Goal: Information Seeking & Learning: Learn about a topic

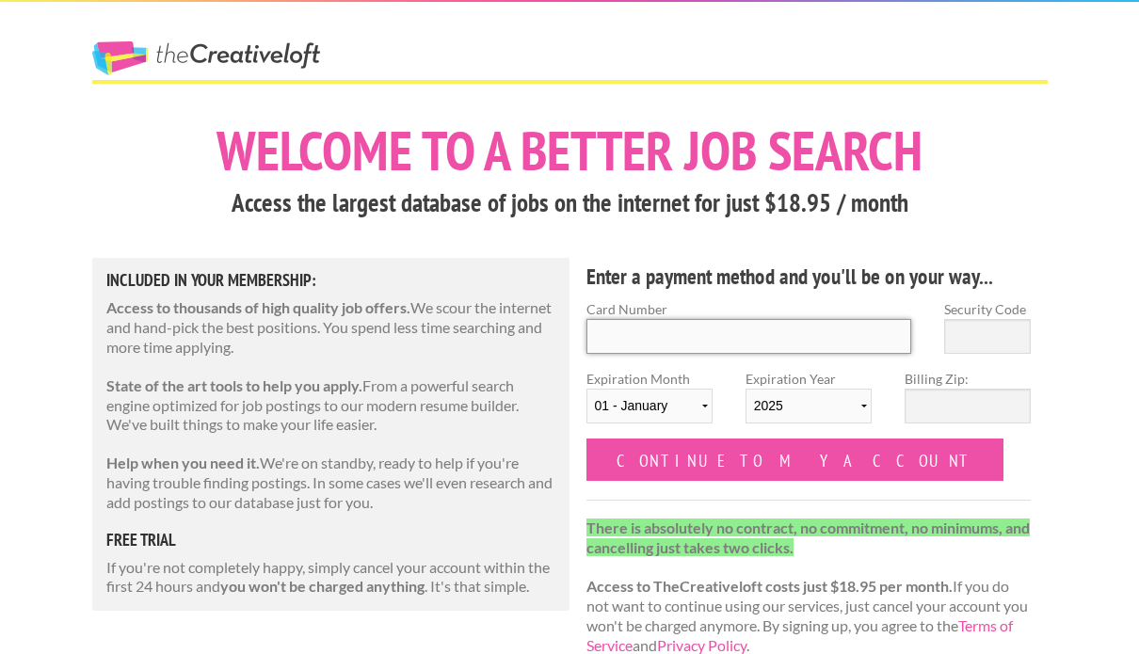
click at [687, 326] on input "Card Number" at bounding box center [749, 336] width 326 height 35
click at [663, 280] on h4 "Enter a payment method and you'll be on your way..." at bounding box center [808, 277] width 445 height 30
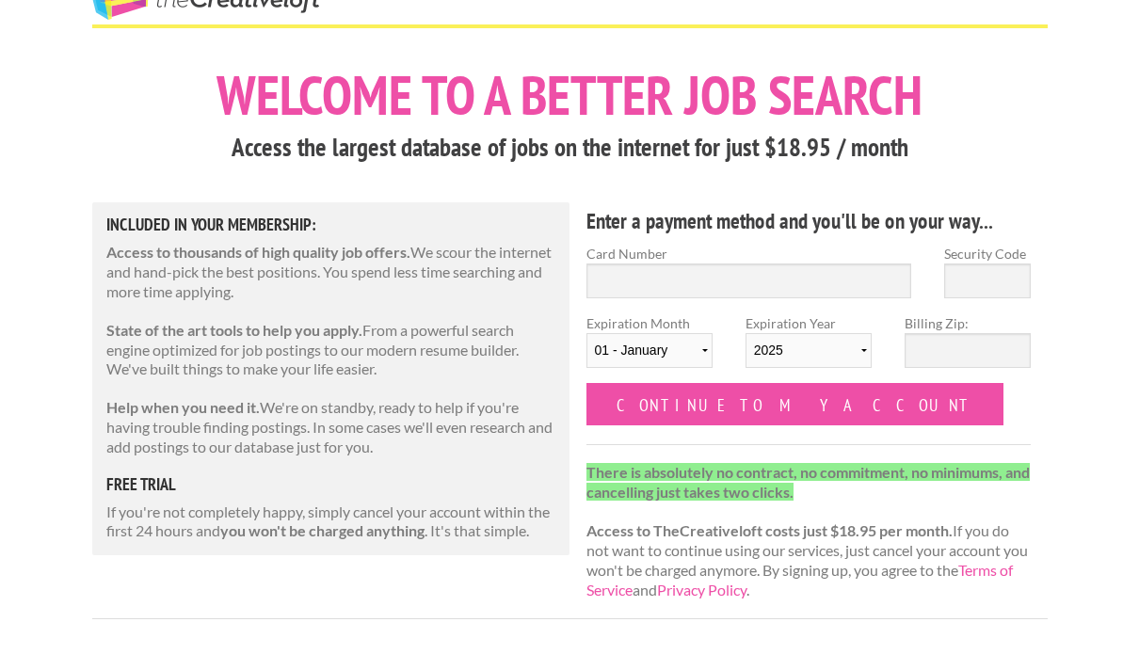
scroll to position [34, 0]
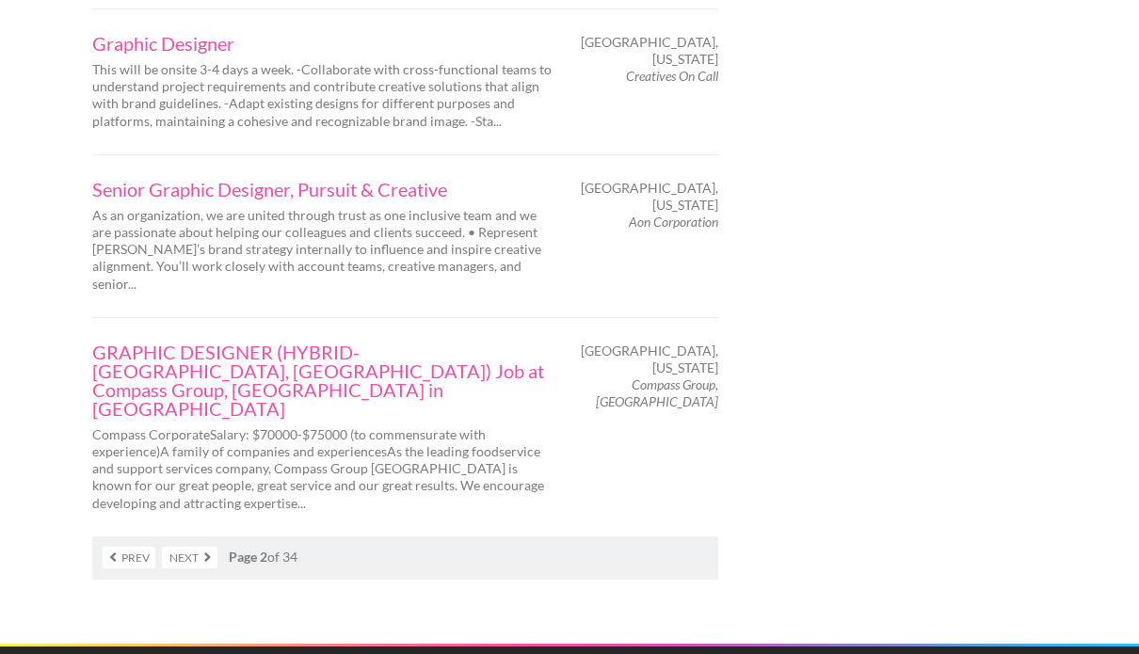
scroll to position [3385, 0]
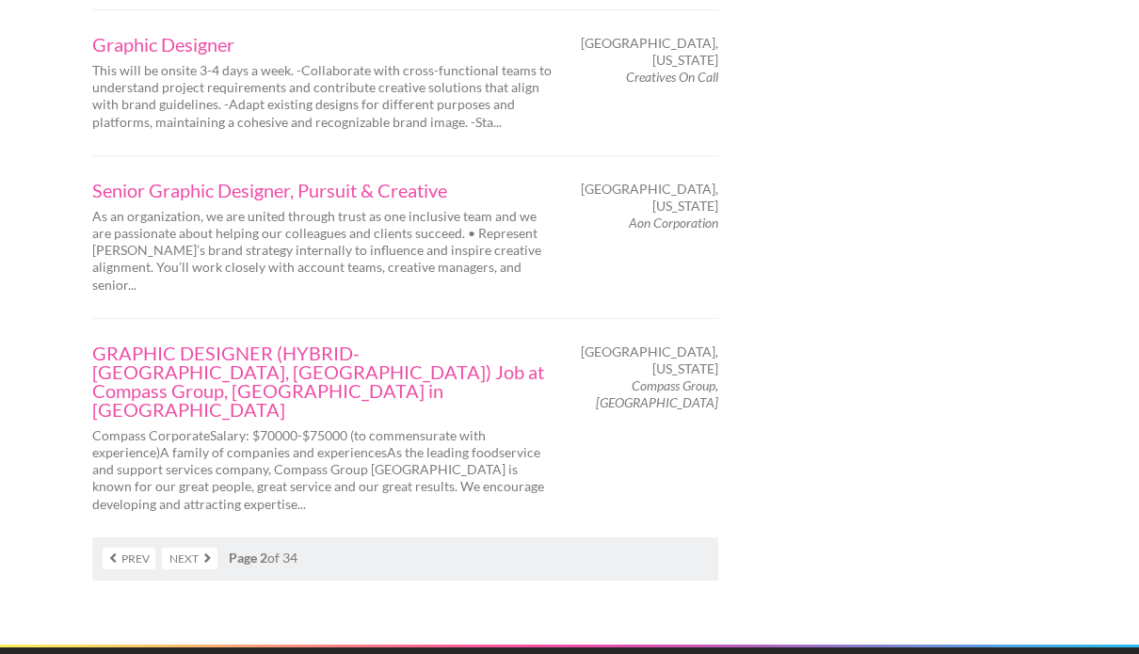
click at [221, 537] on nav "Prev Next Page 2 of 34" at bounding box center [405, 558] width 626 height 43
click at [207, 548] on link "Next" at bounding box center [190, 559] width 56 height 22
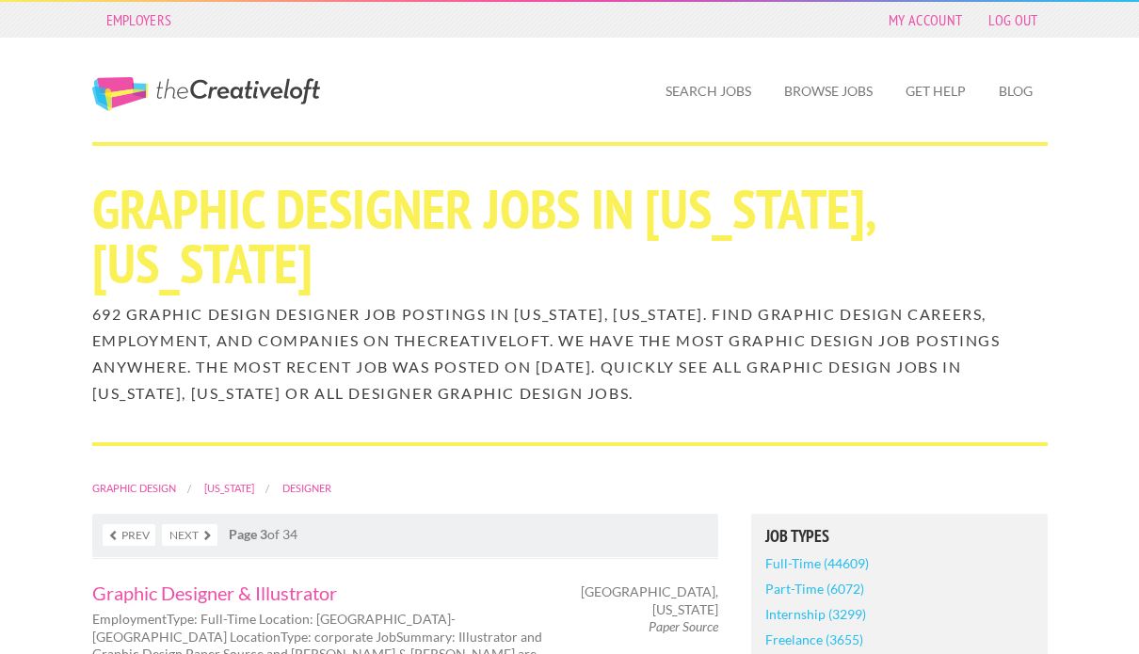
scroll to position [136, 0]
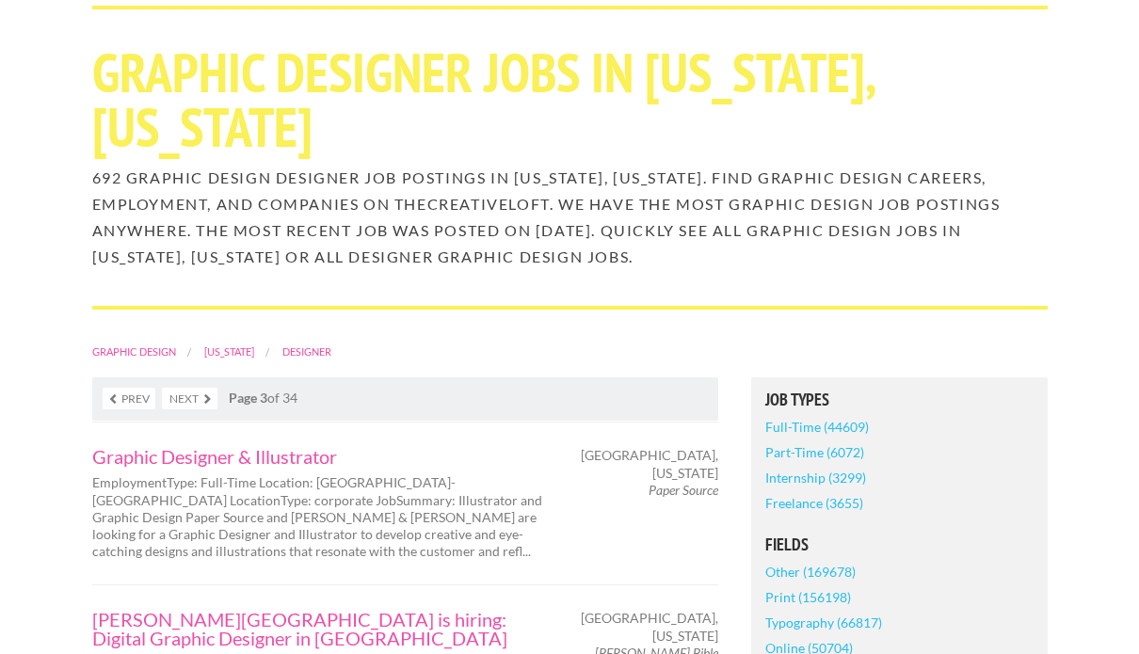
click at [136, 388] on link "Prev" at bounding box center [129, 399] width 53 height 22
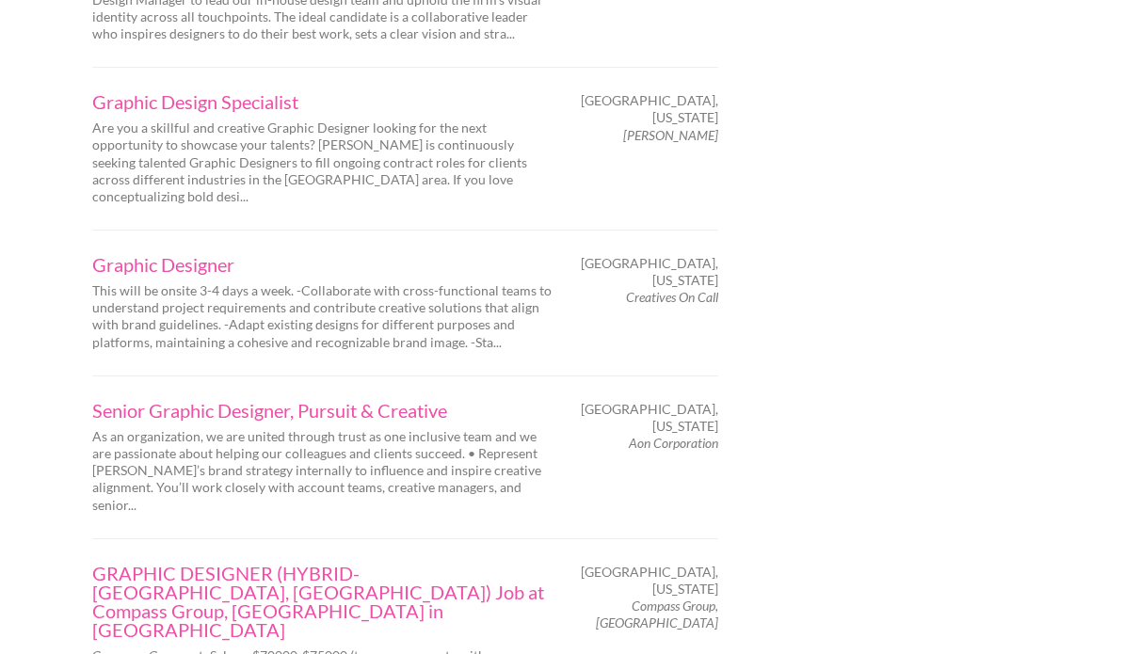
scroll to position [3154, 0]
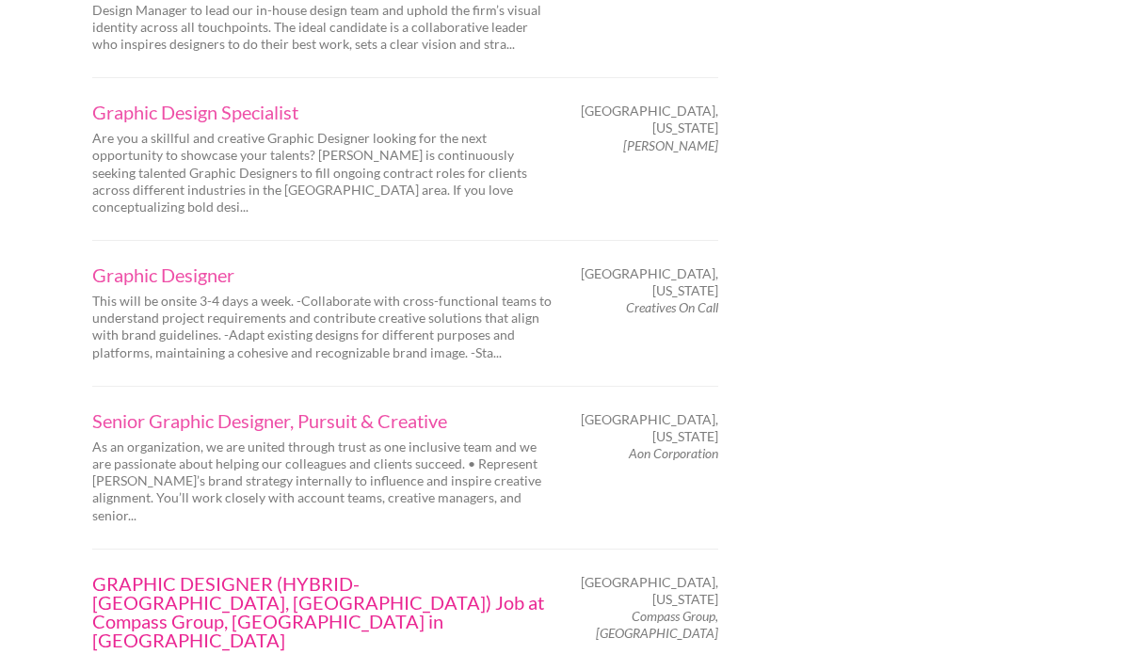
click at [200, 574] on link "GRAPHIC DESIGNER (HYBRID-[GEOGRAPHIC_DATA], [GEOGRAPHIC_DATA]) Job at Compass G…" at bounding box center [322, 611] width 461 height 75
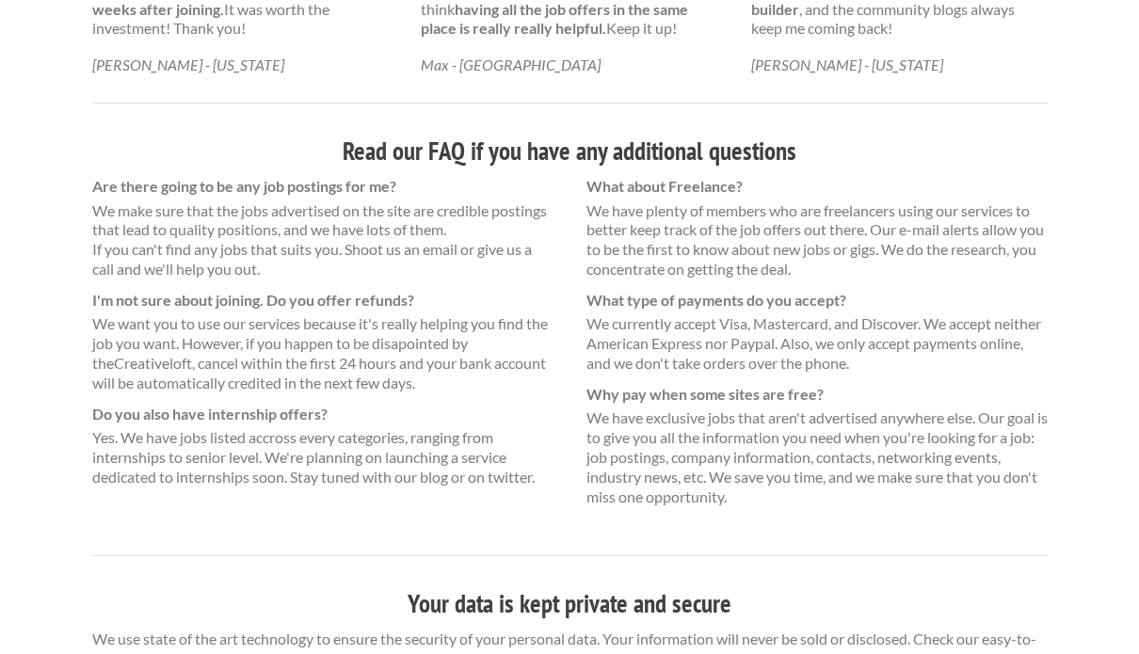
scroll to position [1271, 0]
